Goal: Information Seeking & Learning: Learn about a topic

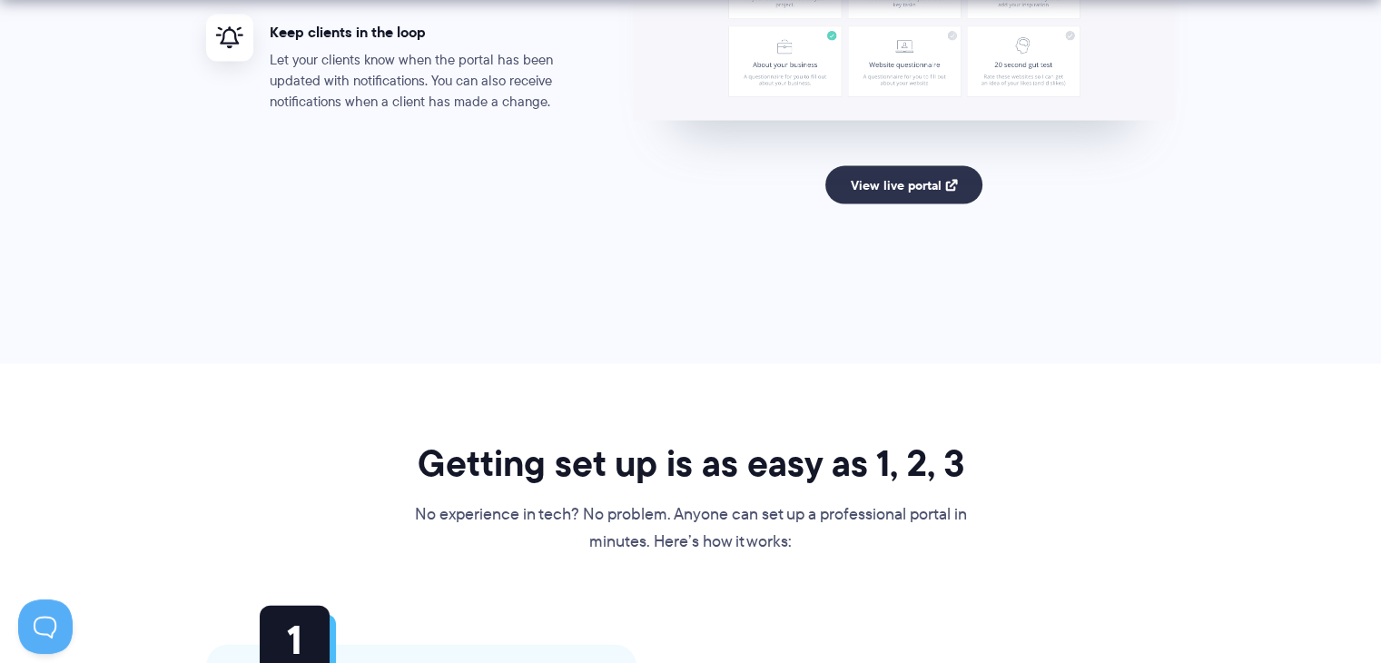
scroll to position [3845, 0]
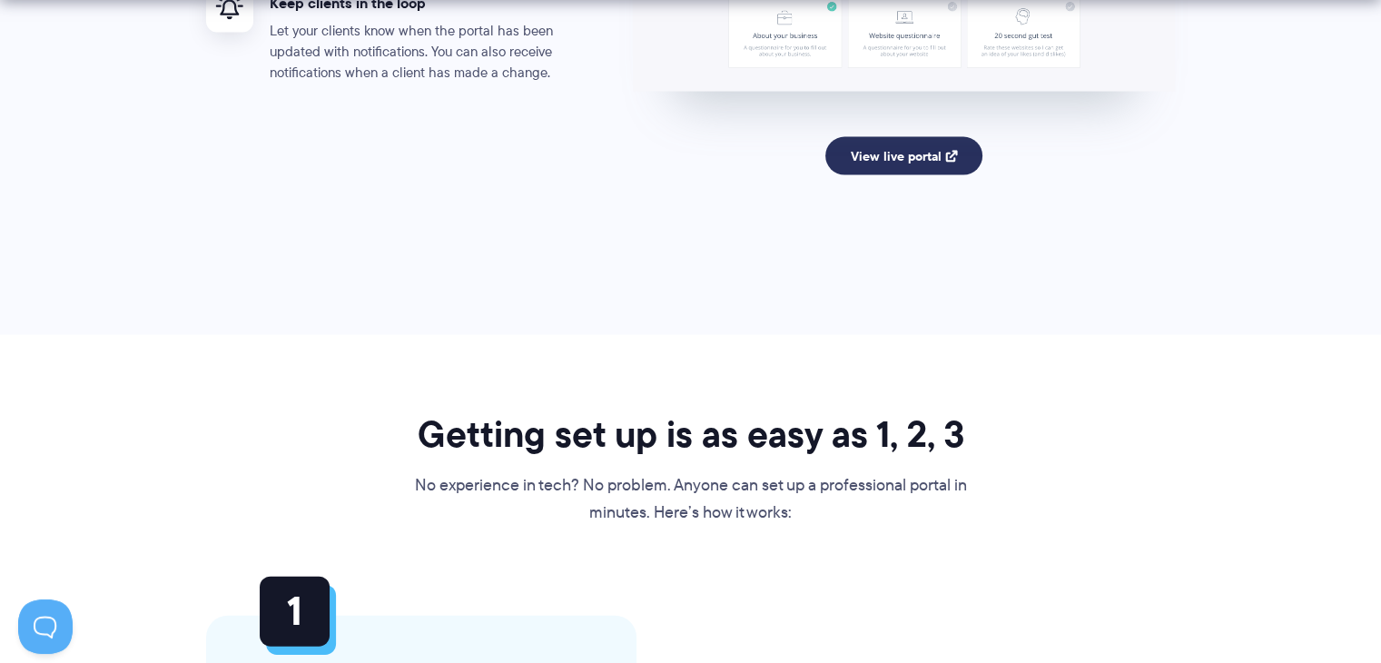
click at [901, 152] on link "View live portal" at bounding box center [904, 156] width 157 height 38
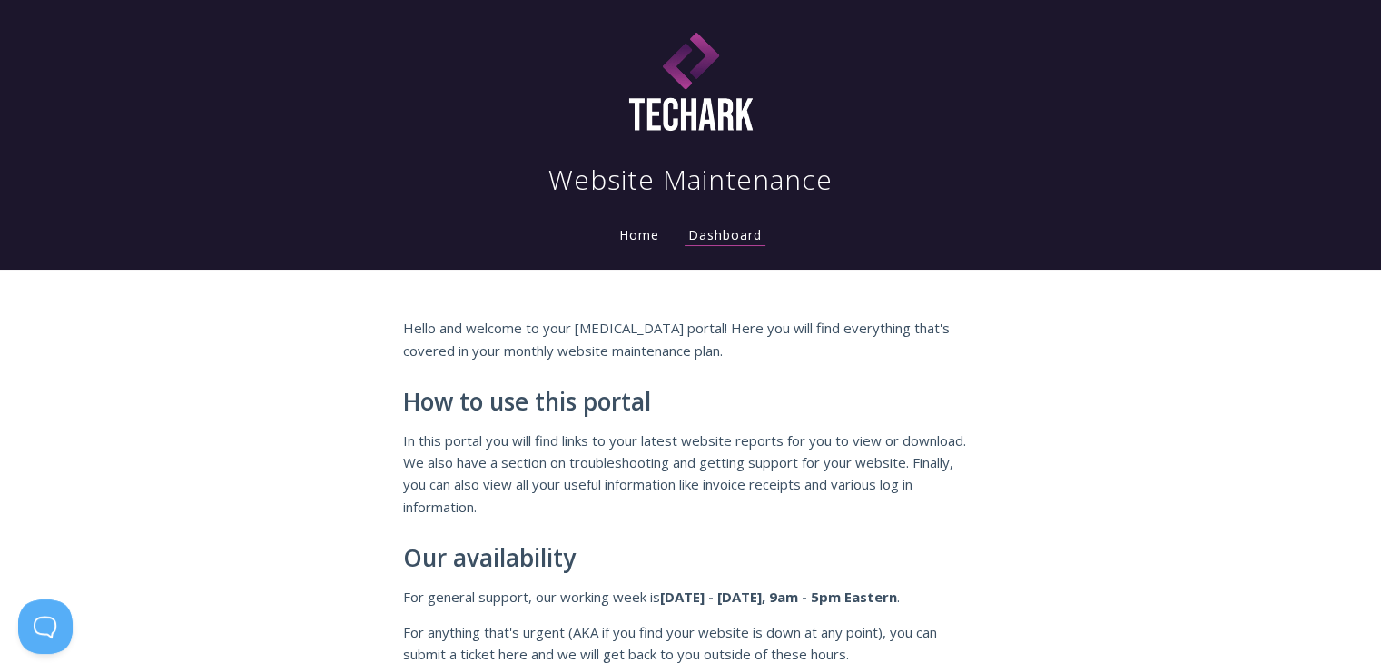
click at [647, 234] on link "Home" at bounding box center [639, 234] width 47 height 17
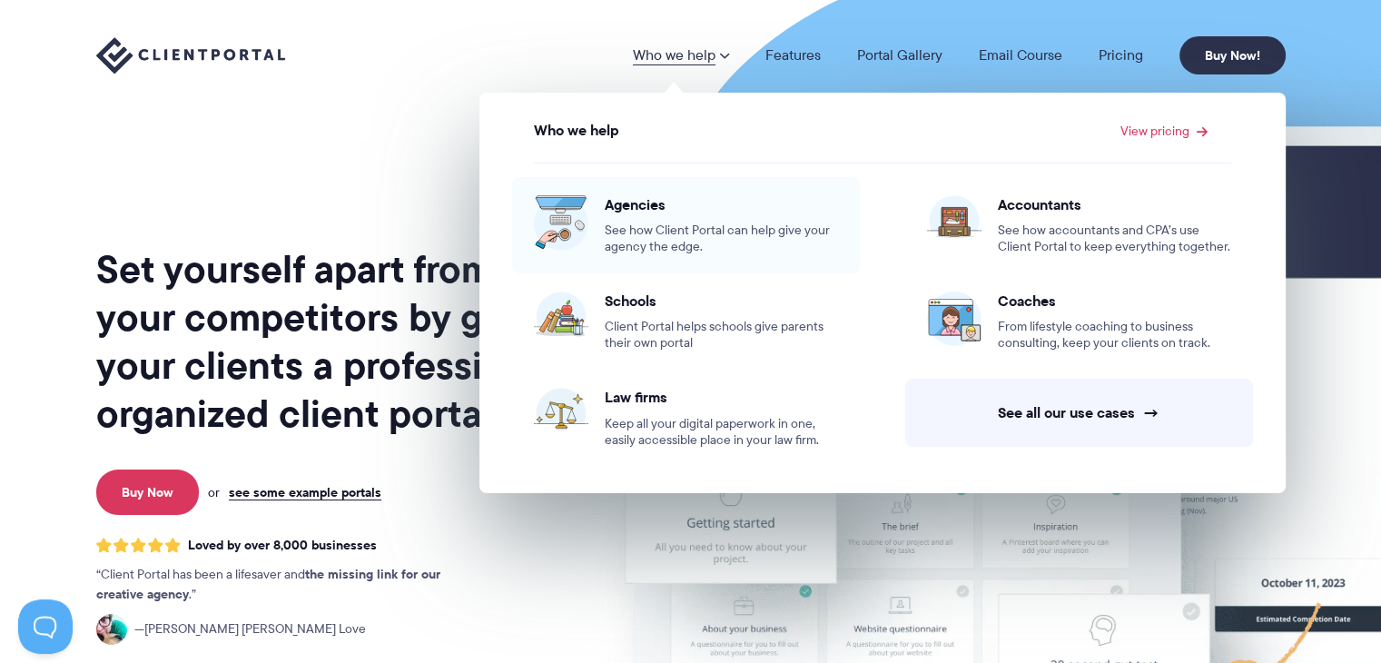
click at [692, 213] on div "Agencies See how Client Portal can help give your agency the edge." at bounding box center [721, 225] width 233 height 60
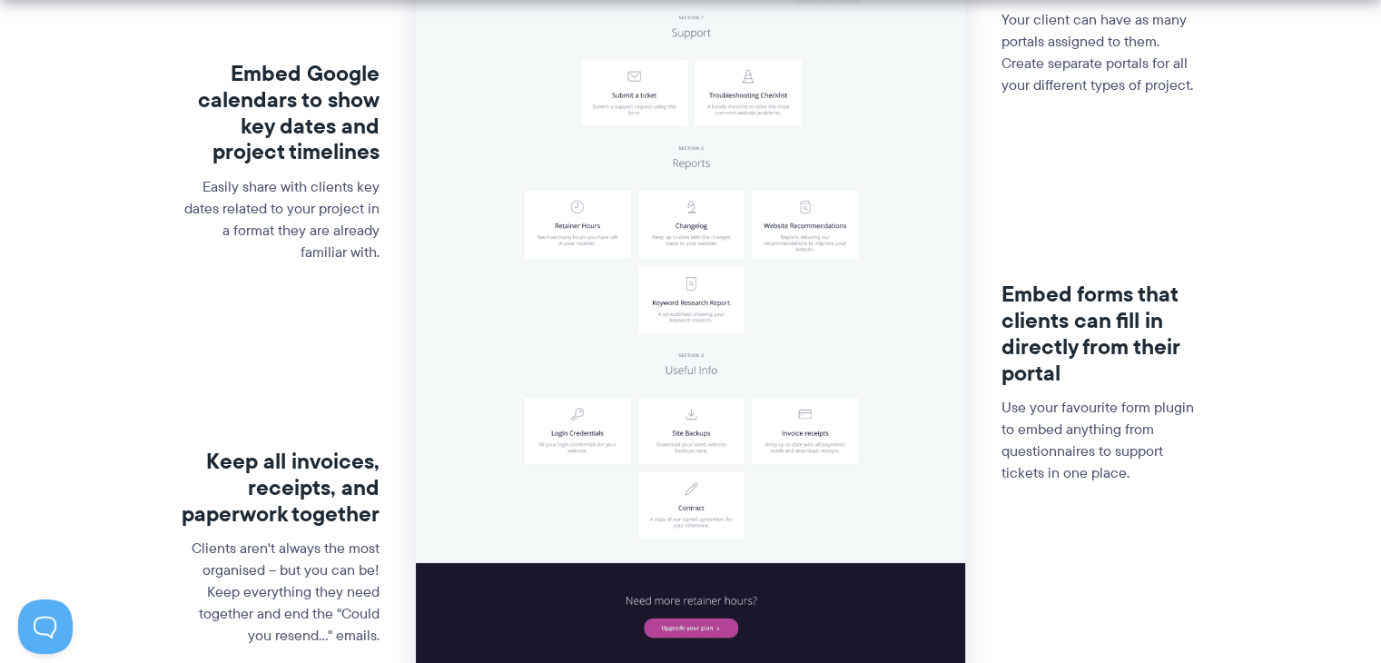
scroll to position [676, 0]
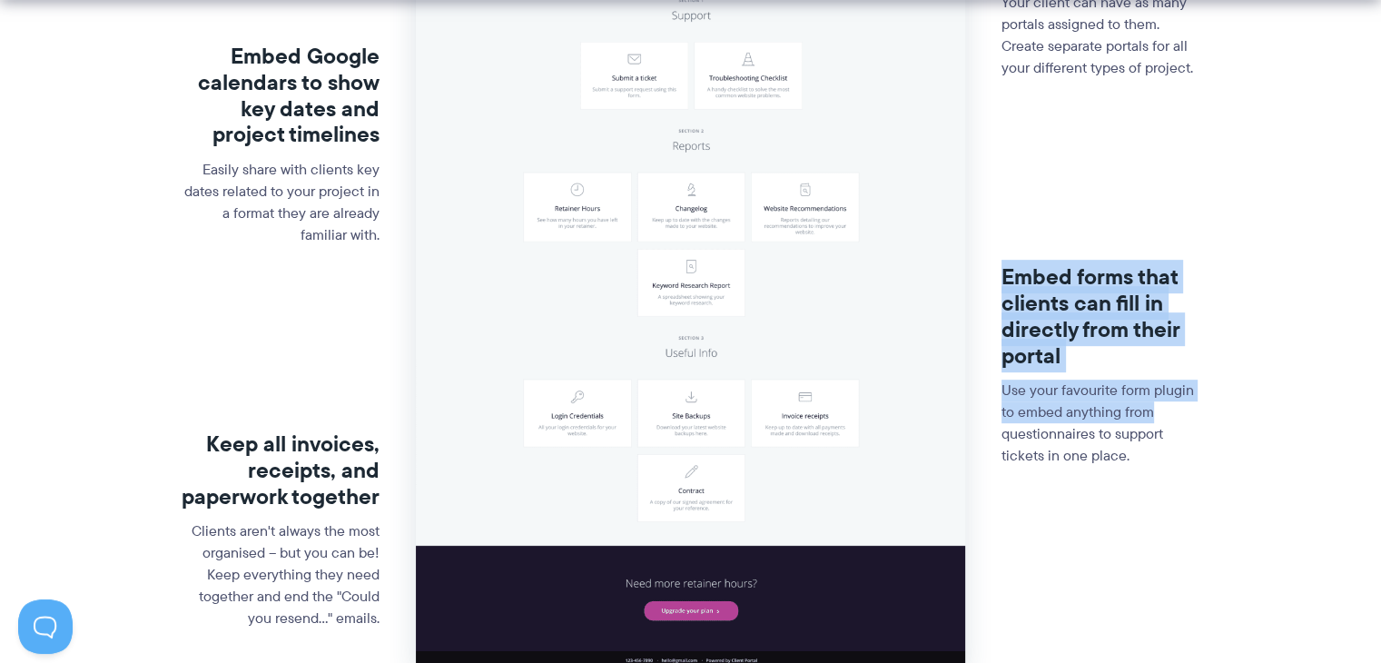
drag, startPoint x: 1001, startPoint y: 275, endPoint x: 1195, endPoint y: 421, distance: 243.2
click at [1195, 421] on div "Embed forms that clients can fill in directly from their portal Use your favour…" at bounding box center [1101, 378] width 199 height 388
click at [1098, 377] on div "Embed forms that clients can fill in directly from their portal Use your favour…" at bounding box center [1101, 378] width 199 height 388
